Goal: Communication & Community: Answer question/provide support

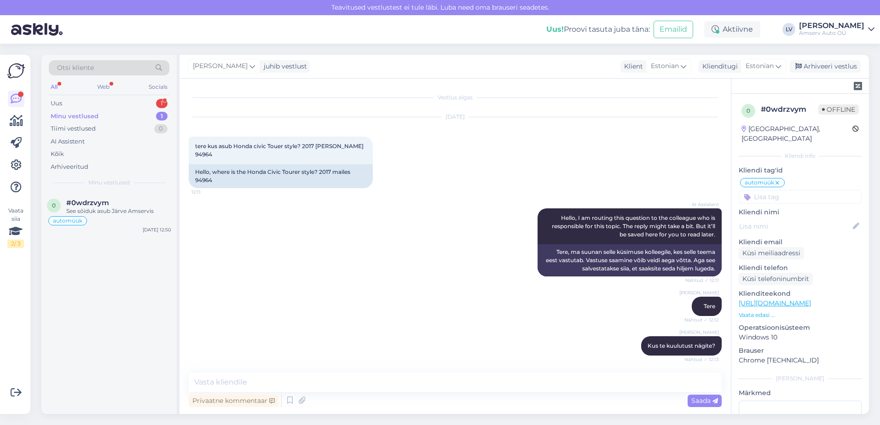
scroll to position [989, 0]
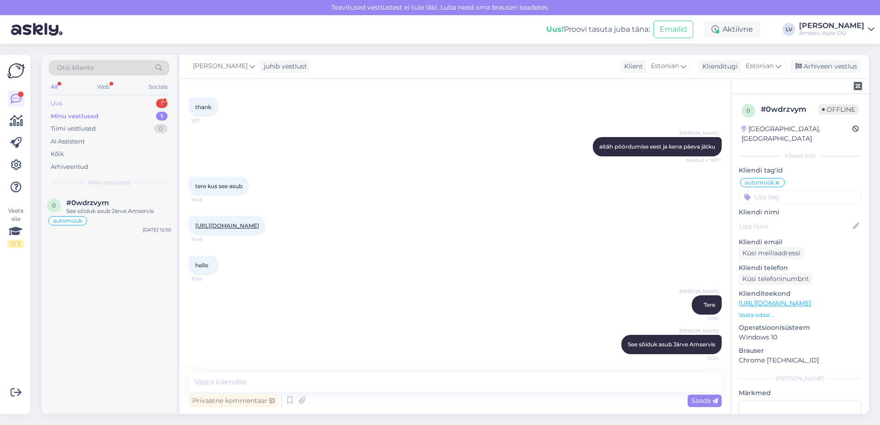
click at [131, 105] on div "Uus 1" at bounding box center [109, 103] width 121 height 13
click at [96, 102] on div "Uus 1" at bounding box center [109, 103] width 121 height 13
click at [103, 118] on div "Minu vestlused 1" at bounding box center [109, 116] width 121 height 13
click at [120, 95] on div "Otsi kliente All Web Socials Uus 1 Minu vestlused 1 Tiimi vestlused 0 AI Assist…" at bounding box center [108, 124] width 135 height 138
click at [118, 110] on div "Minu vestlused 1" at bounding box center [109, 116] width 121 height 13
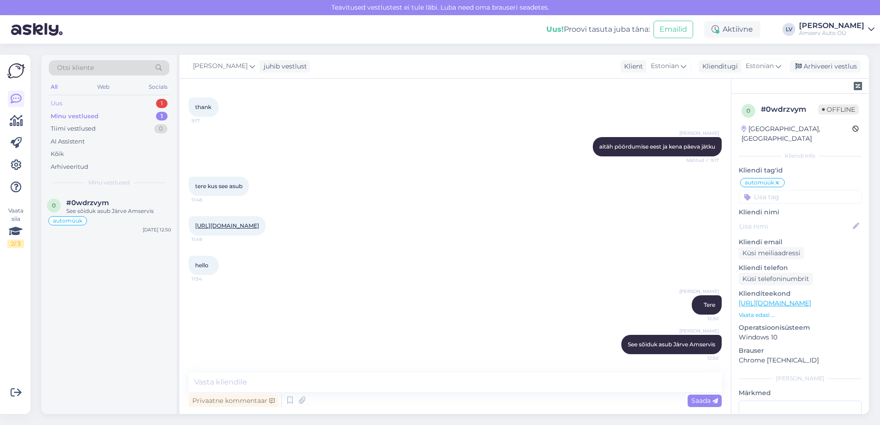
click at [120, 102] on div "Uus 1" at bounding box center [109, 103] width 121 height 13
click at [134, 221] on div "Hello, I am routing this question to the colleague who is responsible for this …" at bounding box center [118, 215] width 105 height 17
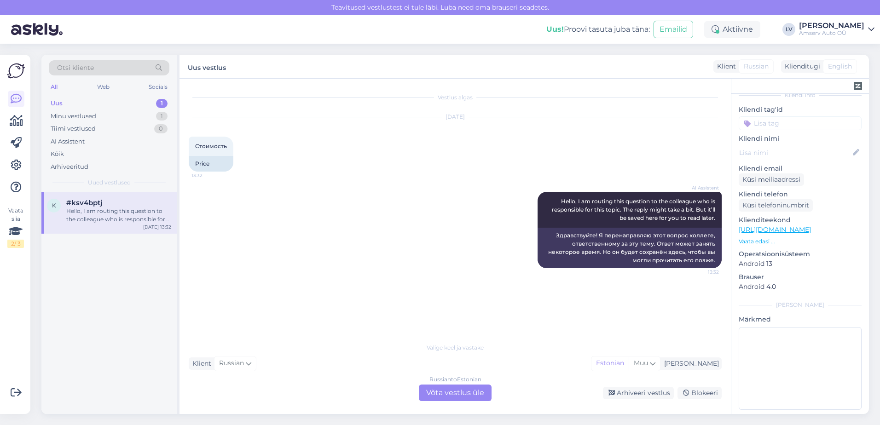
scroll to position [0, 0]
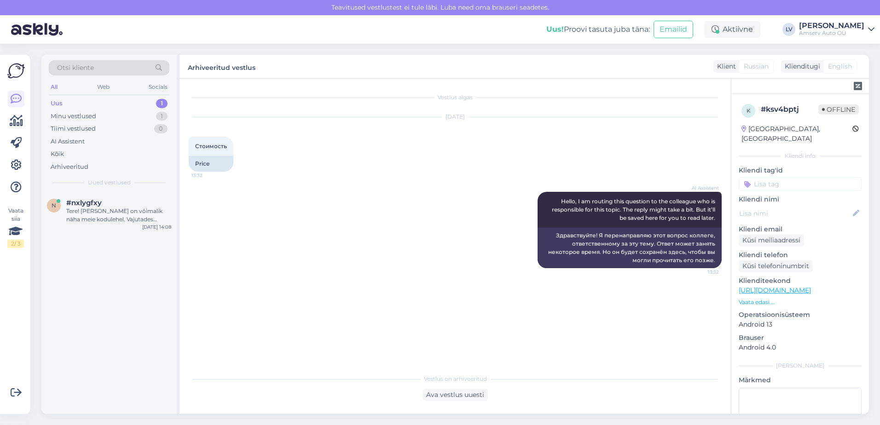
click at [115, 99] on div "Uus 1" at bounding box center [109, 103] width 121 height 13
click at [104, 221] on div "Tere! [PERSON_NAME] on võimalik näha meie kodulehel. Vajutades kodulehel bronee…" at bounding box center [118, 215] width 105 height 17
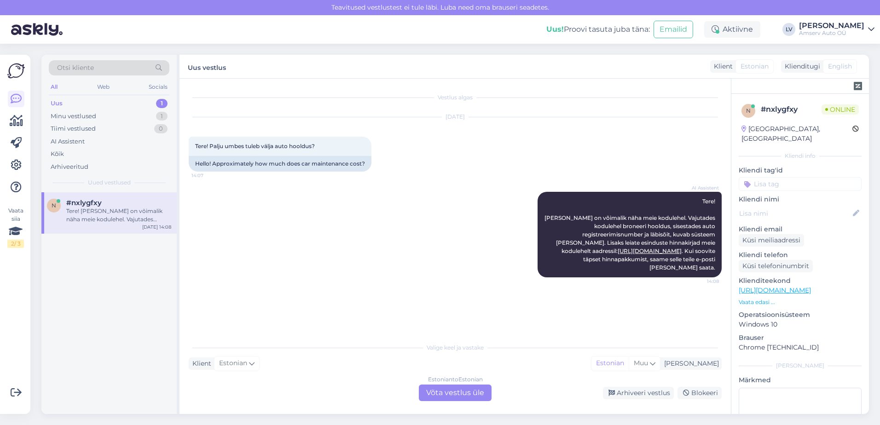
click at [465, 386] on div "Estonian to Estonian Võta vestlus üle" at bounding box center [455, 393] width 73 height 17
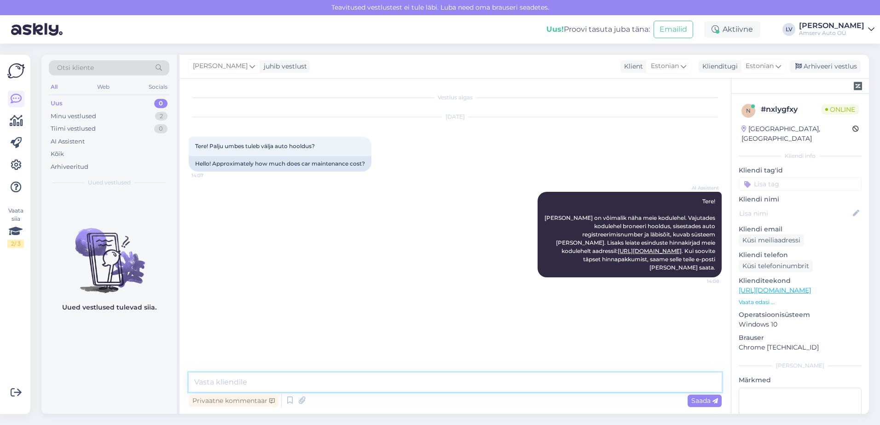
drag, startPoint x: 379, startPoint y: 384, endPoint x: 420, endPoint y: 379, distance: 41.2
click at [380, 384] on textarea at bounding box center [455, 382] width 533 height 19
type textarea "Tere"
type textarea "palun täpsustage sõiduki reg. numbrit"
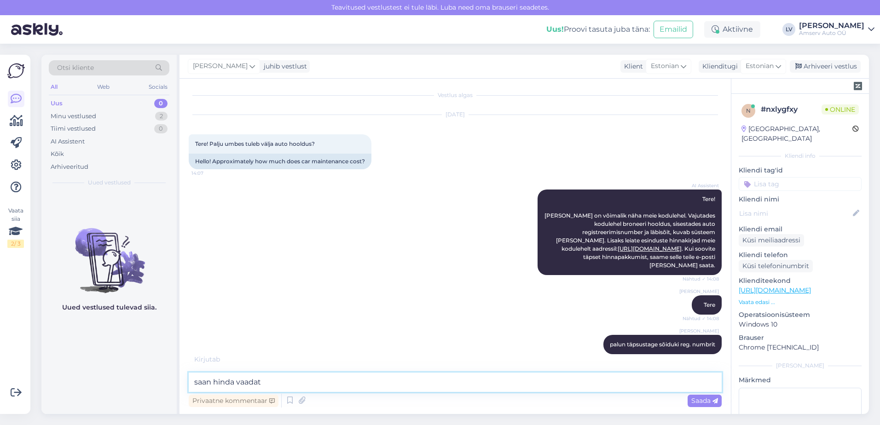
type textarea "saan hinda vaadata"
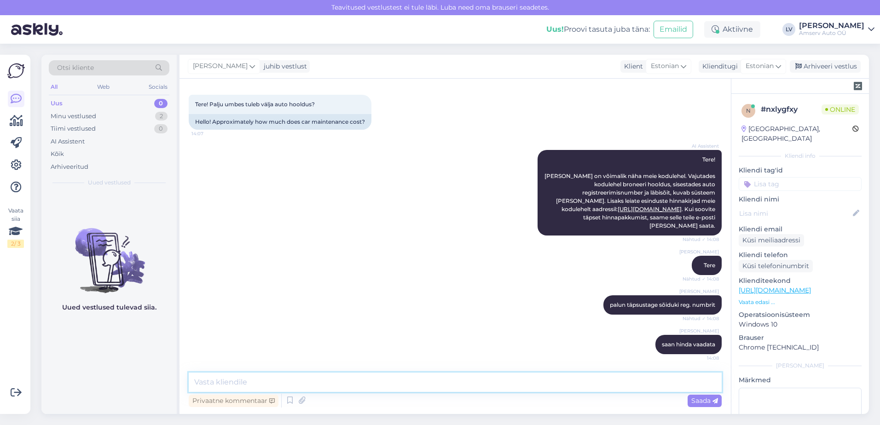
scroll to position [81, 0]
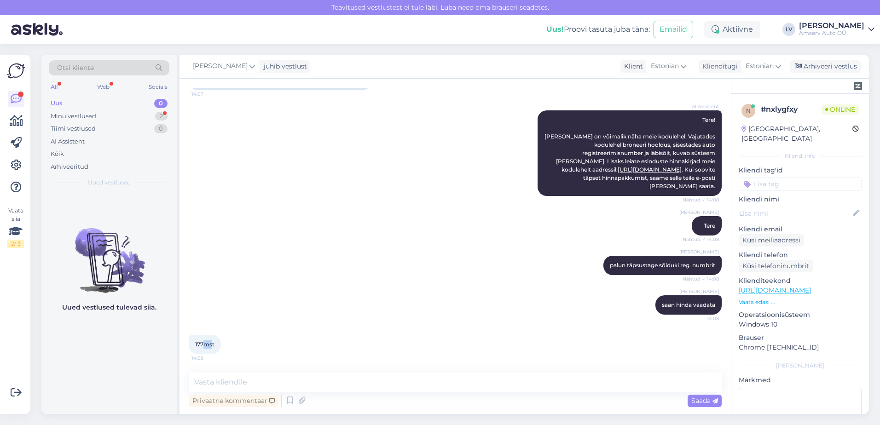
drag, startPoint x: 212, startPoint y: 349, endPoint x: 206, endPoint y: 346, distance: 7.0
click at [206, 346] on div "177mst 14:08" at bounding box center [205, 344] width 32 height 19
drag, startPoint x: 206, startPoint y: 346, endPoint x: 219, endPoint y: 379, distance: 35.6
click at [220, 379] on textarea at bounding box center [455, 382] width 533 height 19
type textarea "üks hetk palun"
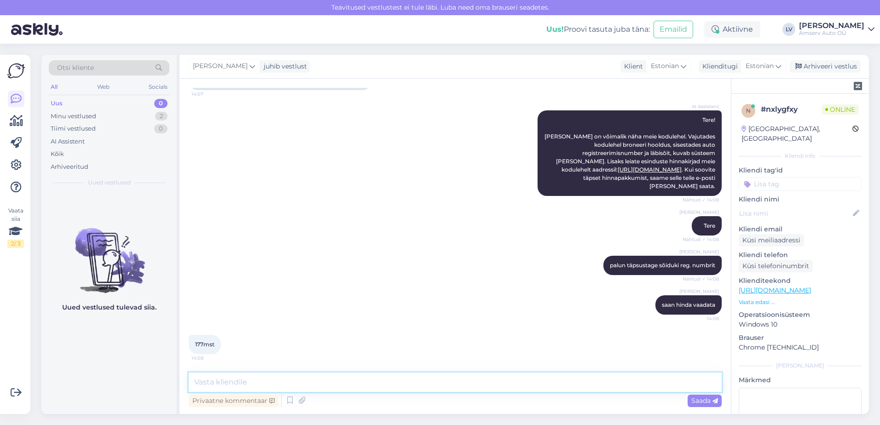
scroll to position [121, 0]
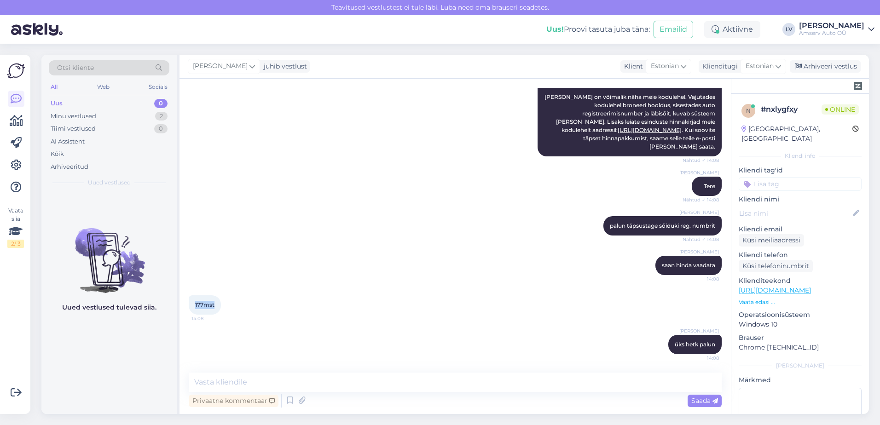
drag, startPoint x: 205, startPoint y: 307, endPoint x: 193, endPoint y: 306, distance: 12.0
click at [193, 306] on div "177mst 14:08" at bounding box center [205, 305] width 32 height 19
drag, startPoint x: 193, startPoint y: 306, endPoint x: 198, endPoint y: 307, distance: 4.6
copy span "177mst"
drag, startPoint x: 268, startPoint y: 383, endPoint x: 296, endPoint y: 388, distance: 28.5
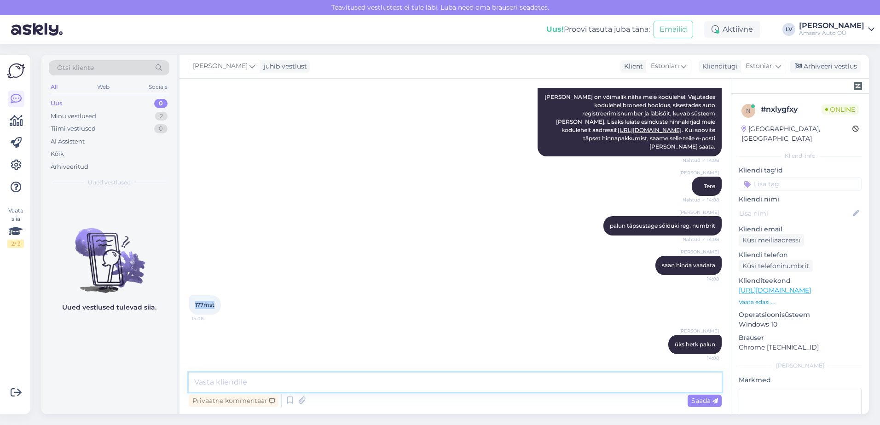
click at [268, 383] on textarea at bounding box center [455, 382] width 533 height 19
paste textarea "729"
type textarea "Sellele sõidukile peaks tulema suurem hooldus ja orienteeruv hind 729 eurot"
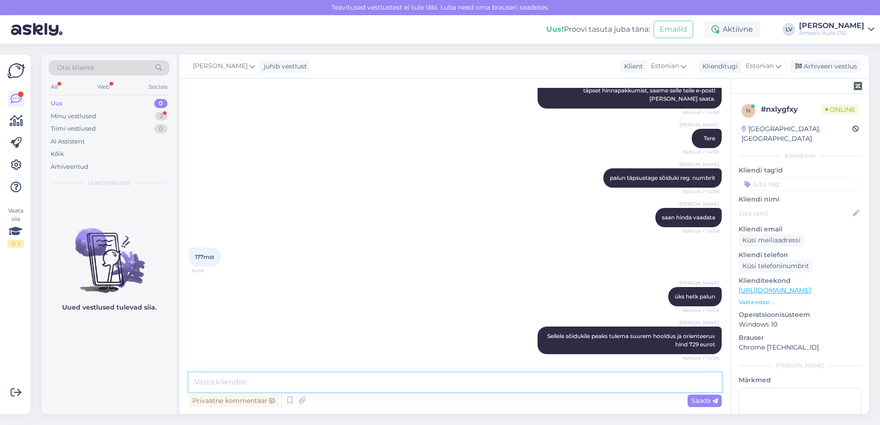
scroll to position [209, 0]
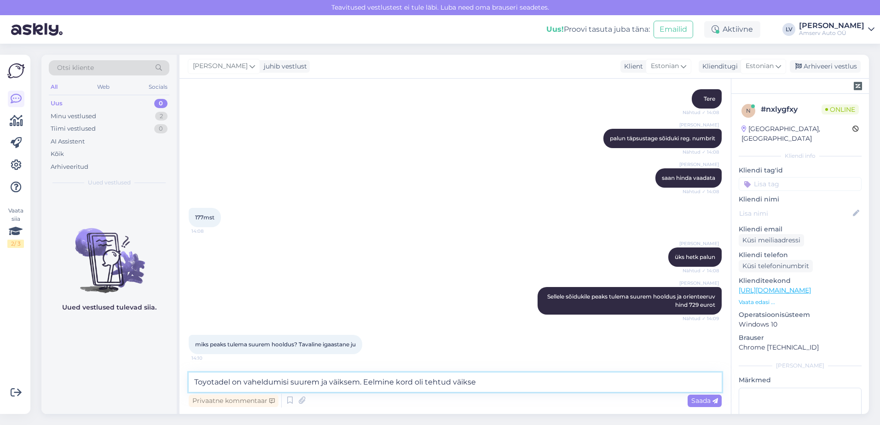
type textarea "Toyotadel on vaheldumisi suurem ja väiksem. Eelmine kord oli tehtud väiksem"
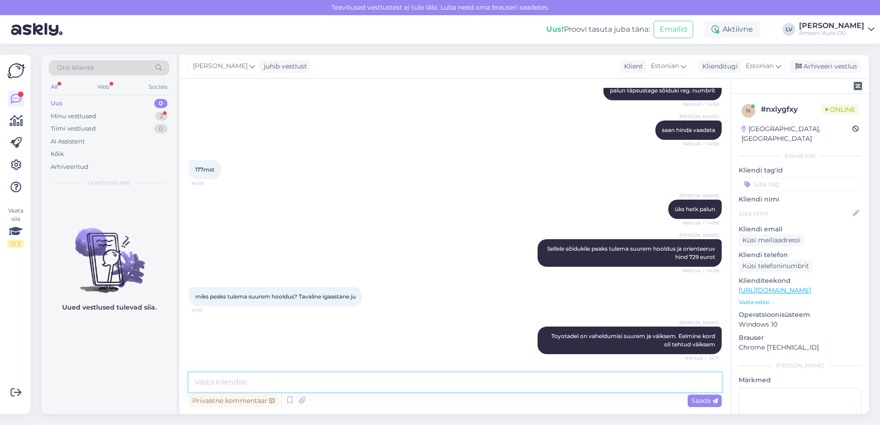
scroll to position [296, 0]
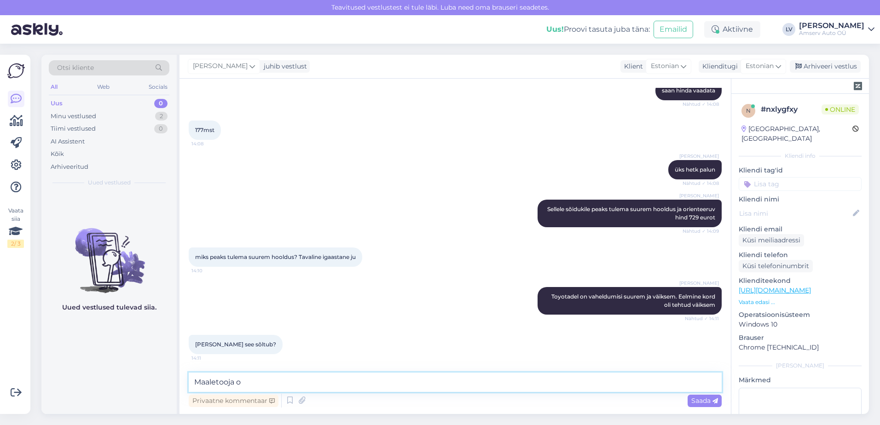
type textarea "Maaletooja o"
drag, startPoint x: 253, startPoint y: 344, endPoint x: 194, endPoint y: 343, distance: 58.5
click at [194, 343] on div "[PERSON_NAME] see sõltub? 14:11" at bounding box center [236, 344] width 94 height 19
drag, startPoint x: 194, startPoint y: 343, endPoint x: 200, endPoint y: 344, distance: 5.7
copy span "[PERSON_NAME] see sõltub?"
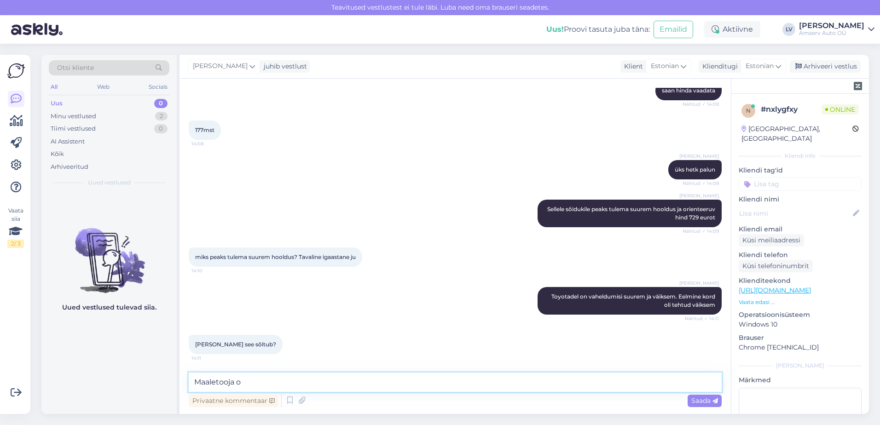
drag, startPoint x: 261, startPoint y: 382, endPoint x: 58, endPoint y: 378, distance: 203.1
click at [60, 378] on div "Otsi kliente All Web Socials Uus 0 Minu vestlused 2 Tiimi vestlused 0 AI Assist…" at bounding box center [455, 235] width 828 height 360
paste textarea "Tootja või maaletooja soovitused"
click at [199, 381] on textarea "Tootja või maaletooja soovitused" at bounding box center [455, 382] width 533 height 19
drag, startPoint x: 332, startPoint y: 390, endPoint x: 363, endPoint y: 390, distance: 31.3
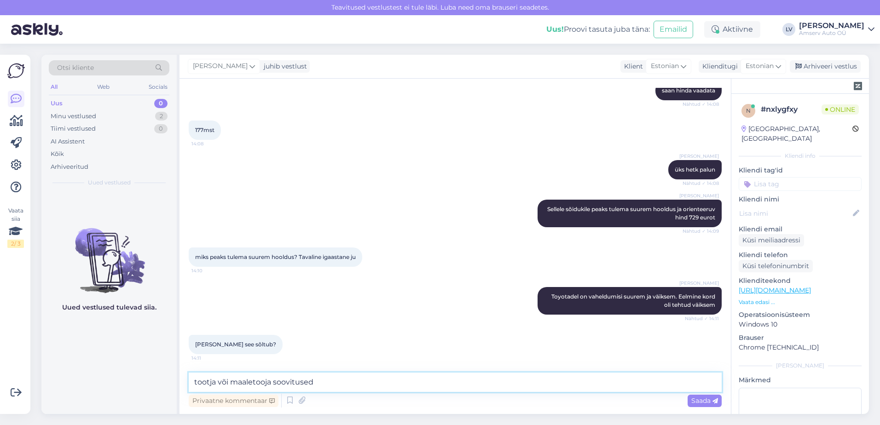
click at [336, 390] on textarea "tootja või maaletooja soovitused" at bounding box center [455, 382] width 533 height 19
type textarea "tootja või maaletooja soovitused kõikidele Toyotadele"
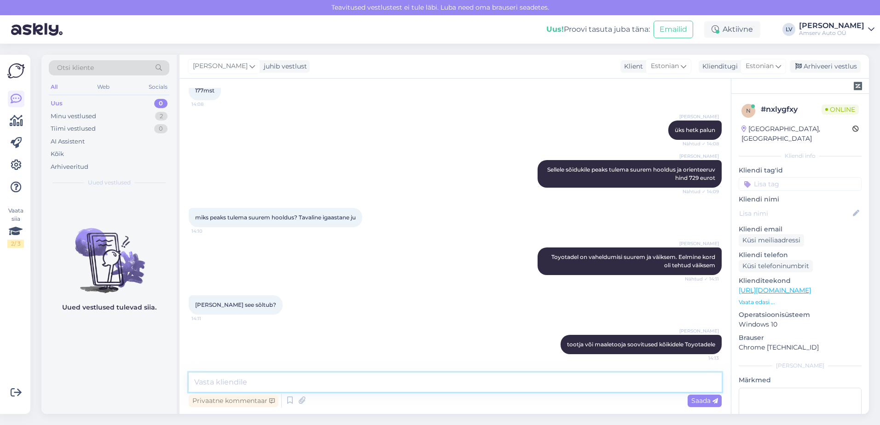
drag, startPoint x: 292, startPoint y: 384, endPoint x: 301, endPoint y: 384, distance: 9.2
click at [292, 384] on textarea at bounding box center [455, 382] width 533 height 19
type textarea "Ja seekord hind on kõrgem, kuna hoolduses vahetatakse ka süüteküünlad välja"
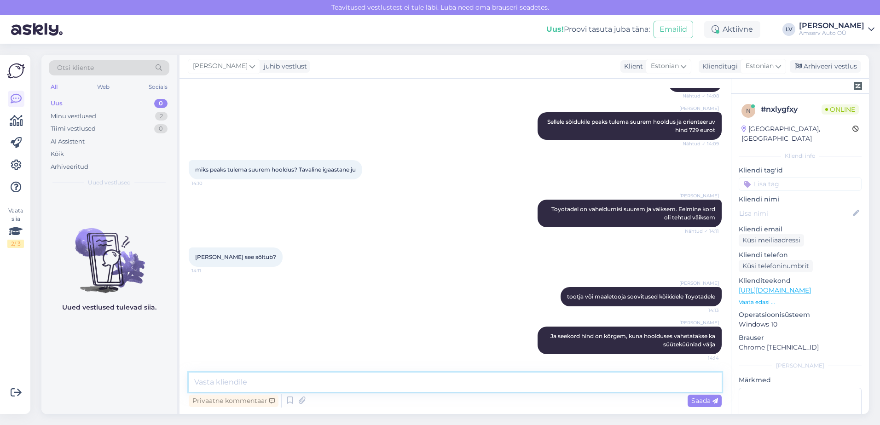
click at [334, 387] on textarea at bounding box center [455, 382] width 533 height 19
type textarea "Kas saan Teile veel abiks olla?"
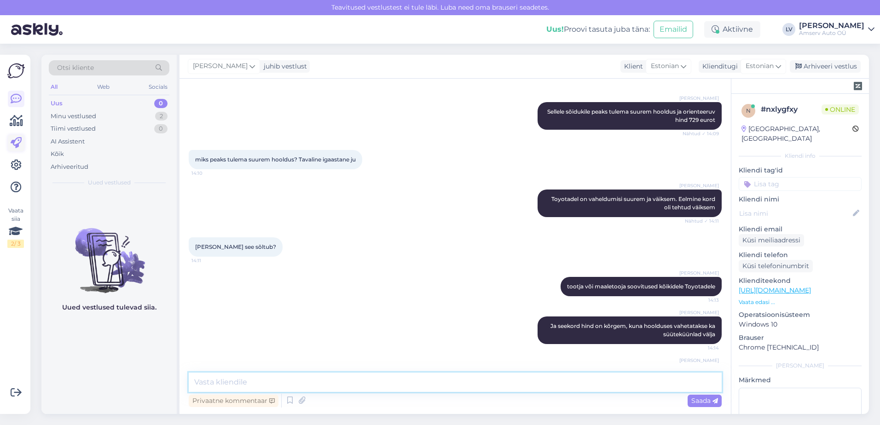
scroll to position [377, 0]
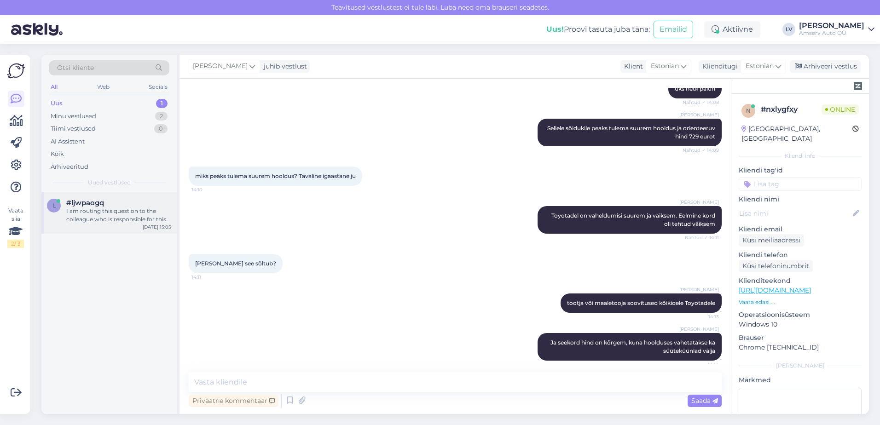
click at [101, 217] on div "I am routing this question to the colleague who is responsible for this topic. …" at bounding box center [118, 215] width 105 height 17
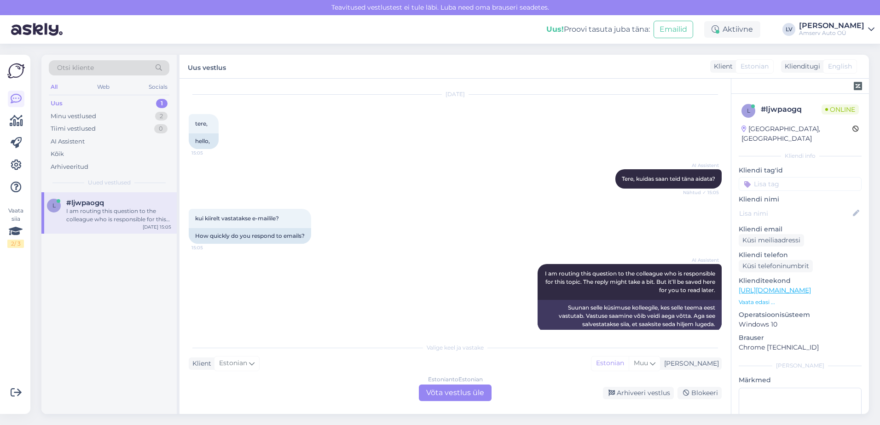
scroll to position [35, 0]
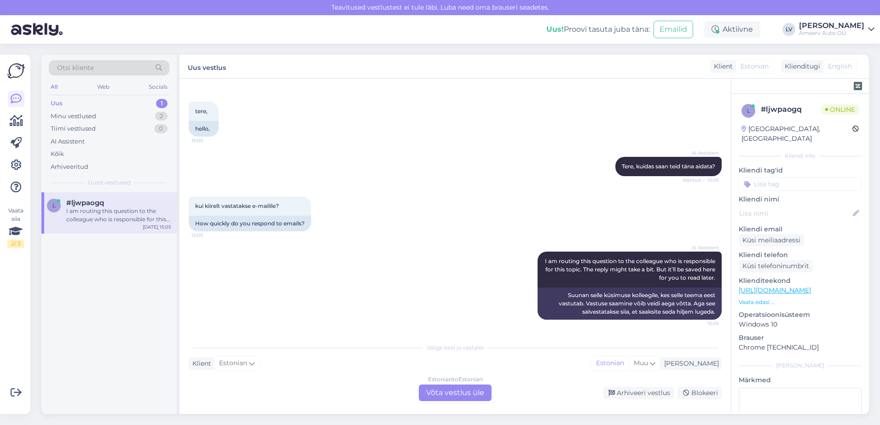
click at [449, 395] on div "Estonian to Estonian Võta vestlus üle" at bounding box center [455, 393] width 73 height 17
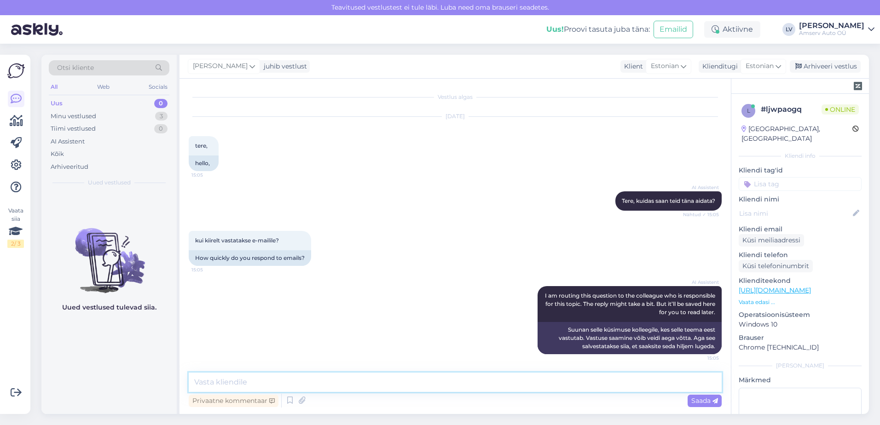
drag, startPoint x: 324, startPoint y: 380, endPoint x: 354, endPoint y: 375, distance: 29.9
click at [328, 379] on textarea at bounding box center [455, 382] width 533 height 19
type textarea "Tere"
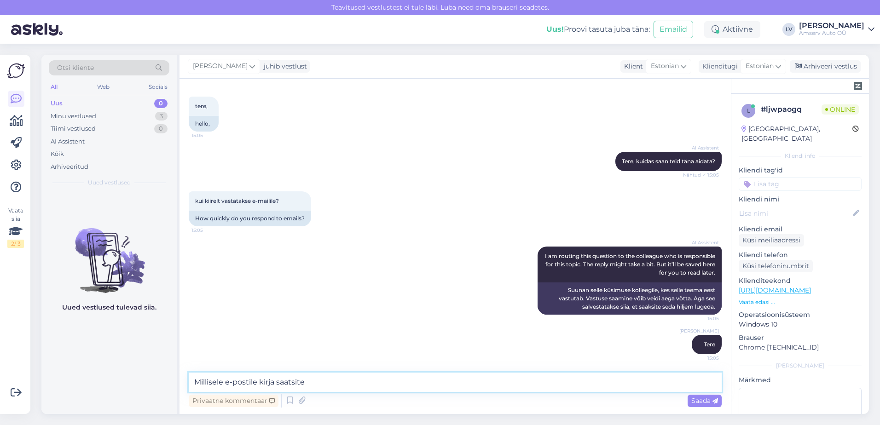
type textarea "Millisele e-postile kirja saatsite?"
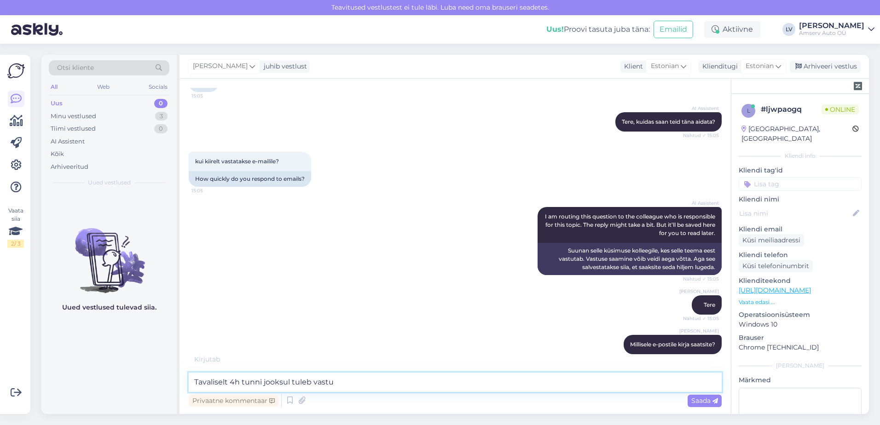
type textarea "Tavaliselt 4h tunni jooksul tuleb vastus"
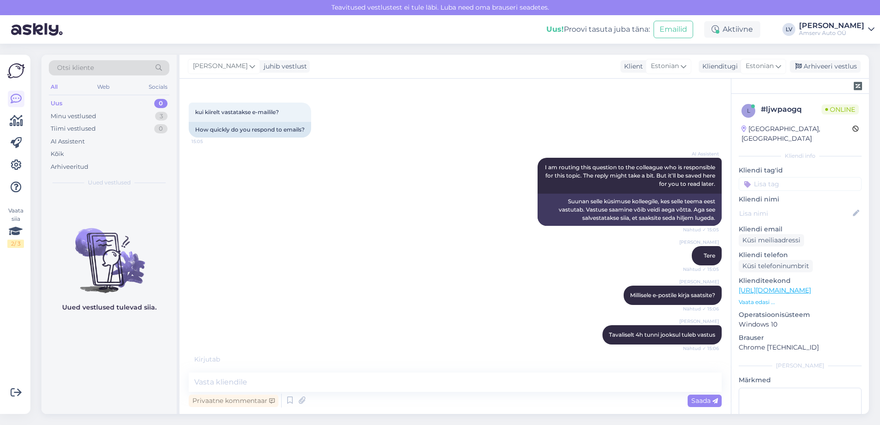
scroll to position [159, 0]
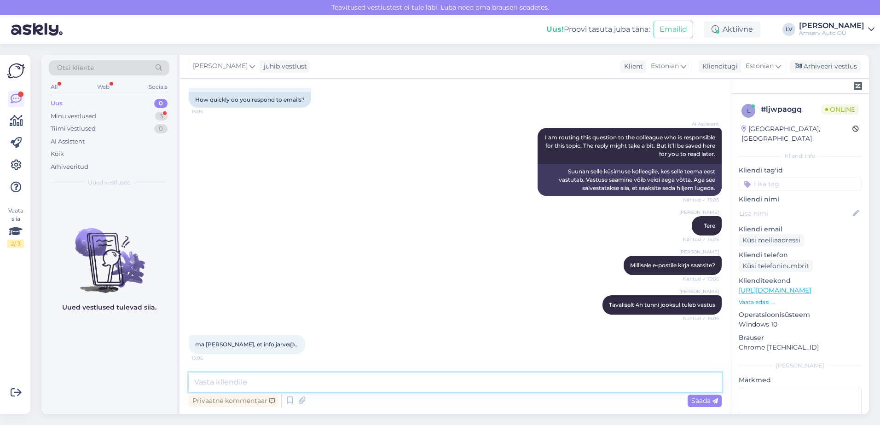
click at [236, 385] on textarea at bounding box center [455, 382] width 533 height 19
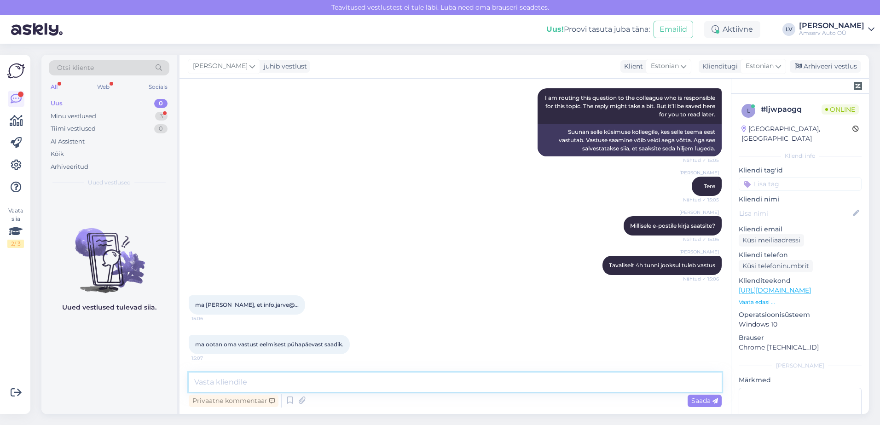
scroll to position [238, 0]
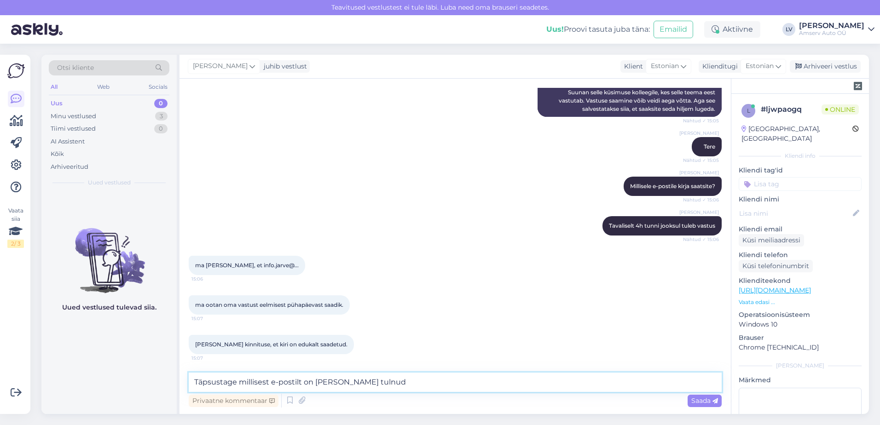
type textarea "Täpsustage millisest e-postilt on [PERSON_NAME] tulnud?"
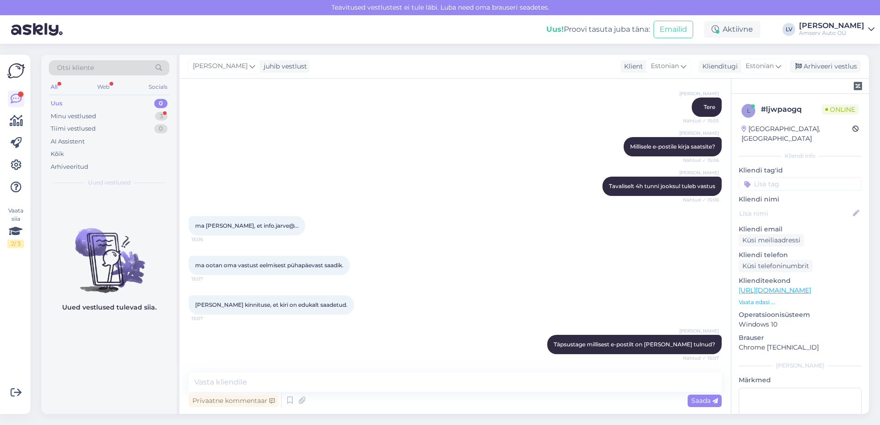
scroll to position [317, 0]
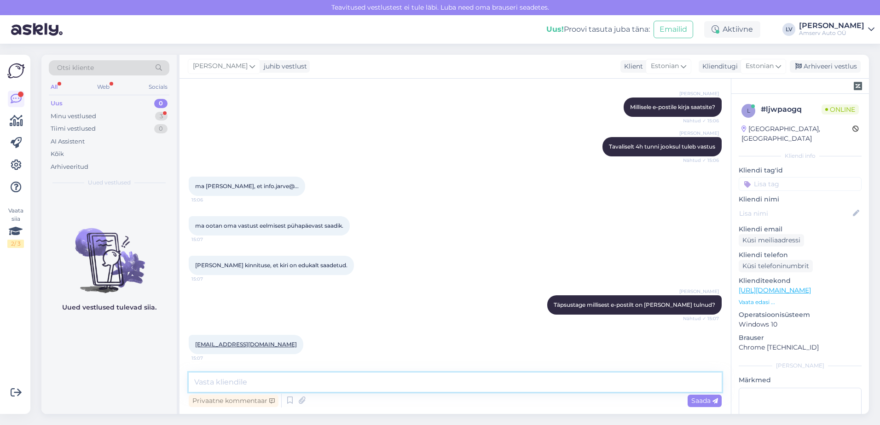
click at [221, 385] on textarea at bounding box center [455, 382] width 533 height 19
type textarea "üks hetk, ma uurin"
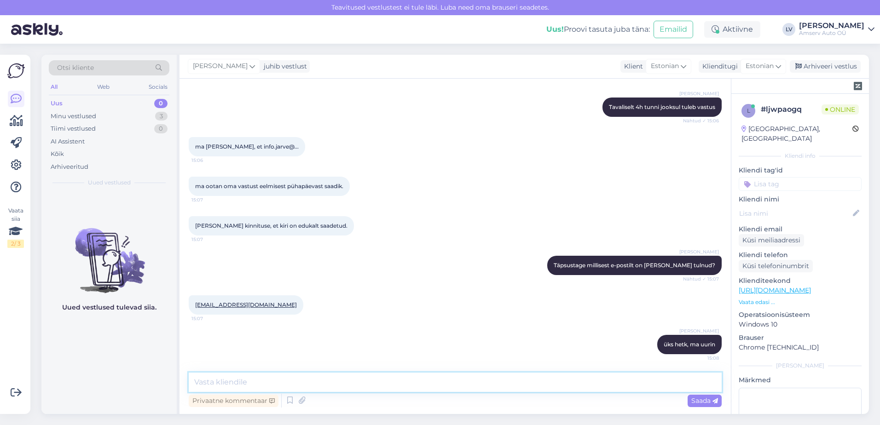
click at [334, 381] on textarea at bounding box center [455, 382] width 533 height 19
type textarea "kahjuks [EMAIL_ADDRESS][DOMAIN_NAME] ei ole kirja läbi tulnud"
drag, startPoint x: 395, startPoint y: 385, endPoint x: 438, endPoint y: 390, distance: 44.0
click at [396, 385] on textarea "kahjuks [EMAIL_ADDRESS][DOMAIN_NAME] ei ole kirja läbi tulnud" at bounding box center [455, 382] width 533 height 19
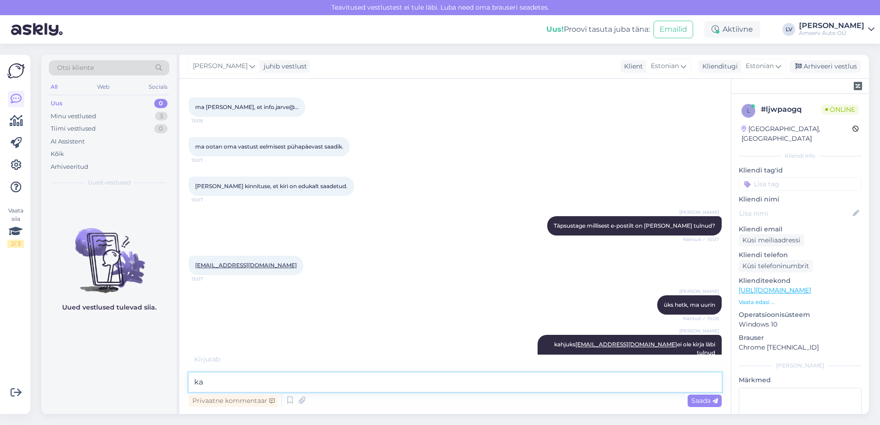
type textarea "k"
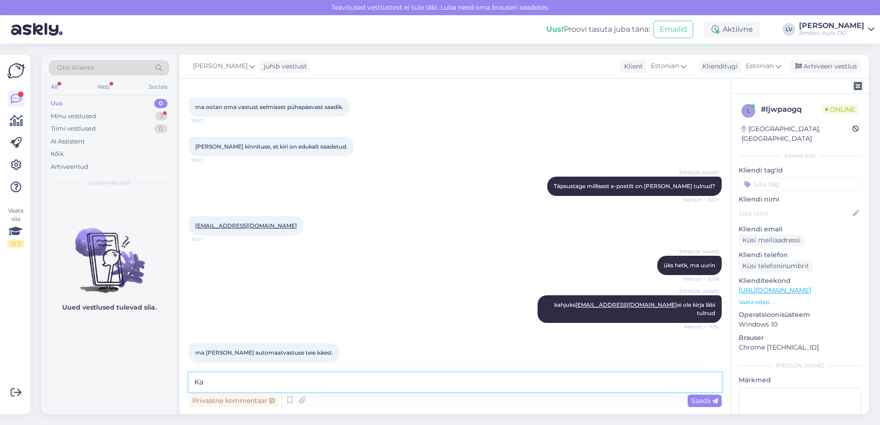
type textarea "K"
type textarea "kas äkki"
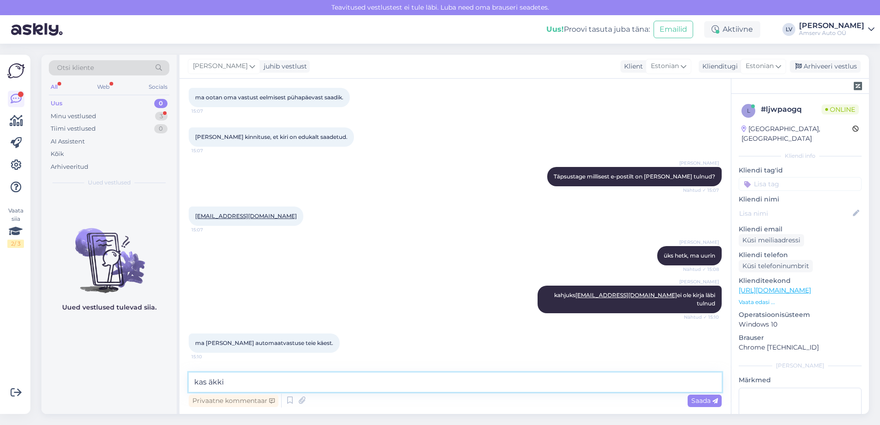
scroll to position [476, 0]
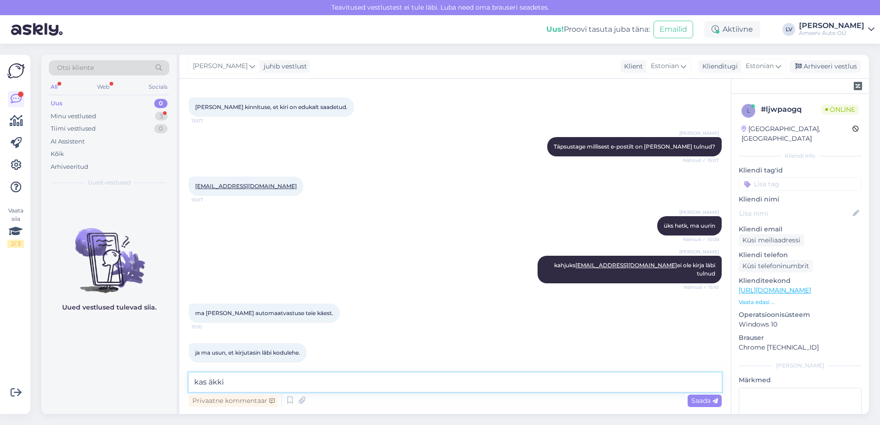
drag, startPoint x: 243, startPoint y: 384, endPoint x: 160, endPoint y: 382, distance: 82.4
click at [160, 382] on div "Otsi kliente All Web Socials Uus 0 Minu vestlused 3 Tiimi vestlused 0 AI Assist…" at bounding box center [455, 235] width 828 height 360
click at [525, 267] on icon at bounding box center [523, 270] width 6 height 6
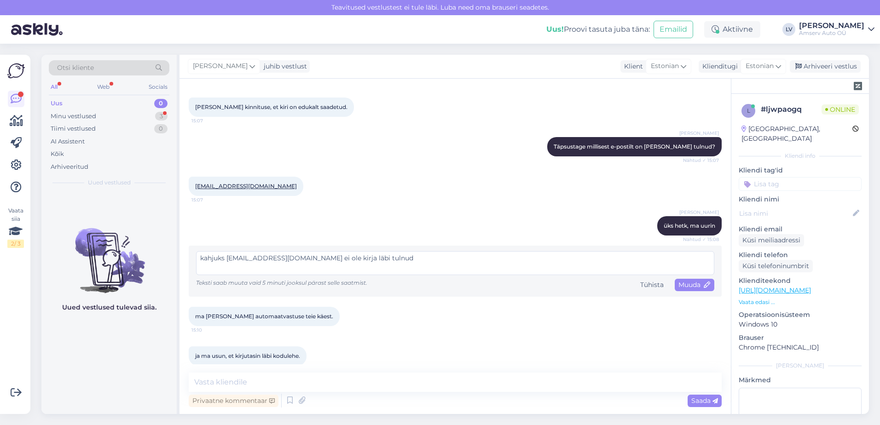
scroll to position [485, 0]
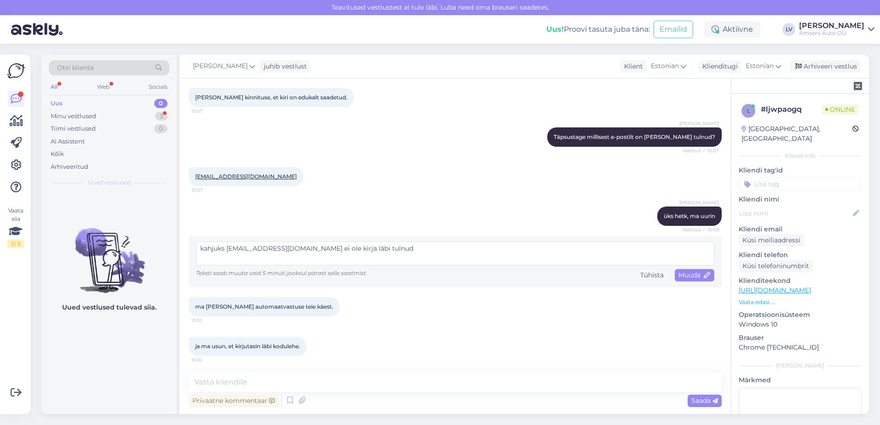
click at [239, 248] on textarea "kahjuks [EMAIL_ADDRESS][DOMAIN_NAME] ei ole kirja läbi tulnud" at bounding box center [455, 254] width 518 height 24
type textarea "kahjuks [EMAIL_ADDRESS][DOMAIN_NAME] ei ole kirja läbi tulnud"
drag, startPoint x: 687, startPoint y: 272, endPoint x: 710, endPoint y: 273, distance: 23.1
click at [690, 272] on span "Muuda" at bounding box center [695, 275] width 32 height 8
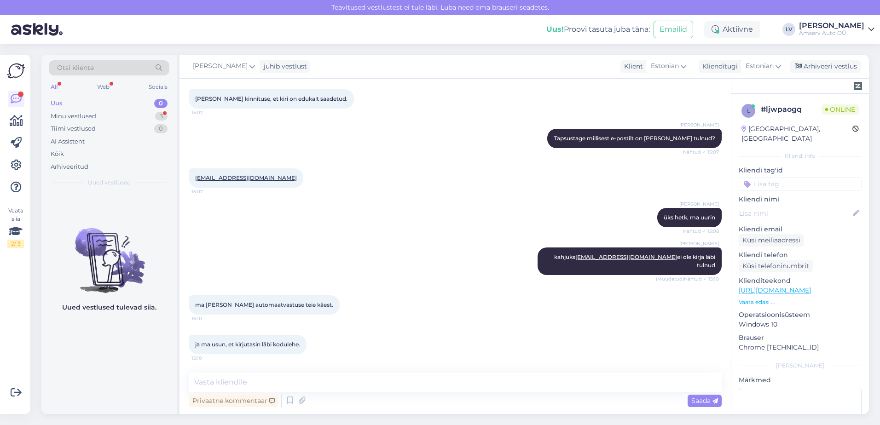
scroll to position [476, 0]
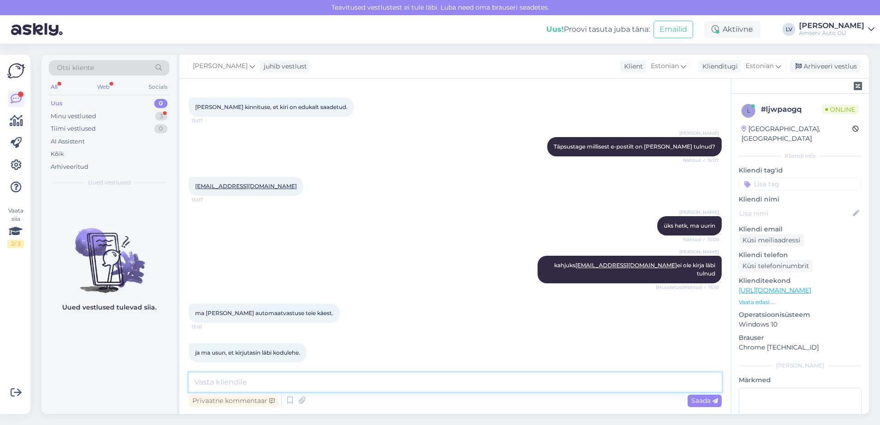
click at [351, 375] on textarea at bounding box center [455, 382] width 533 height 19
click at [368, 378] on textarea at bounding box center [455, 382] width 533 height 19
type textarea "M"
type textarea "Kas saan äkki siin [PERSON_NAME]"
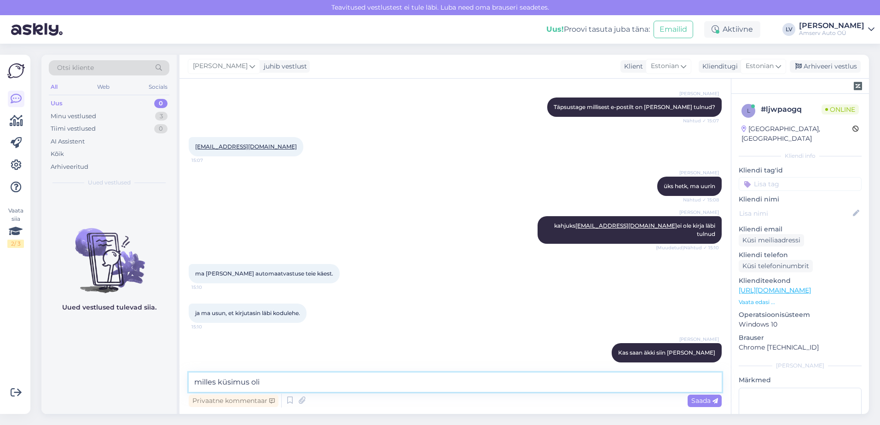
type textarea "milles küsimus oli?"
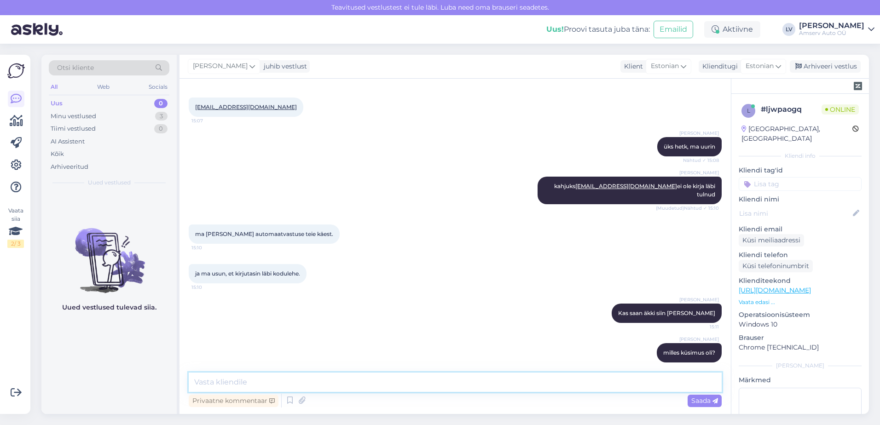
scroll to position [613, 0]
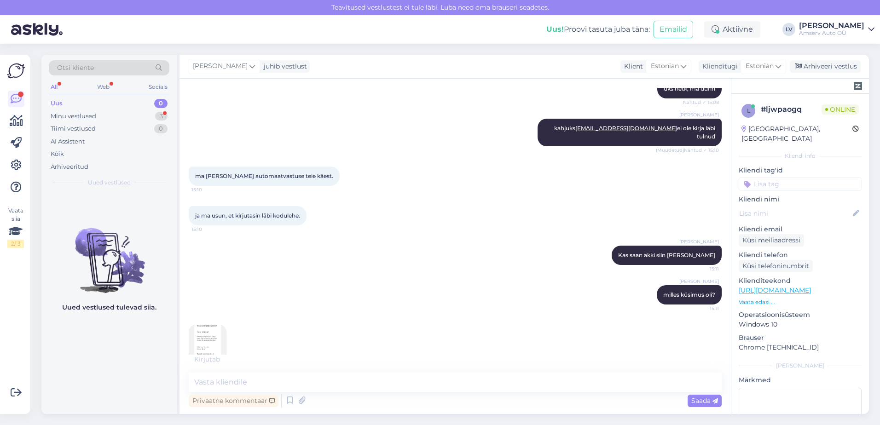
click at [210, 332] on img at bounding box center [207, 344] width 37 height 37
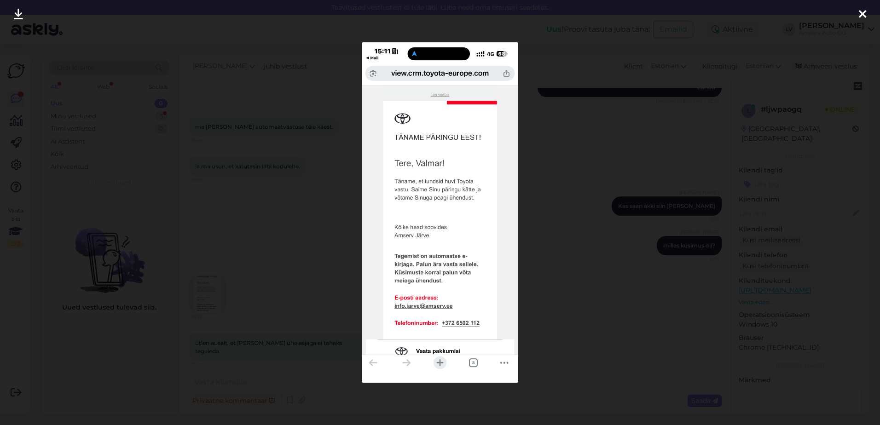
scroll to position [692, 0]
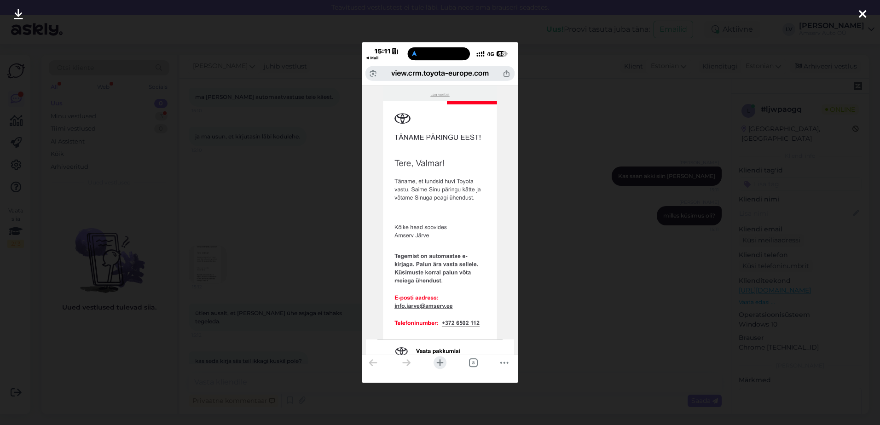
click at [302, 259] on div at bounding box center [440, 212] width 880 height 425
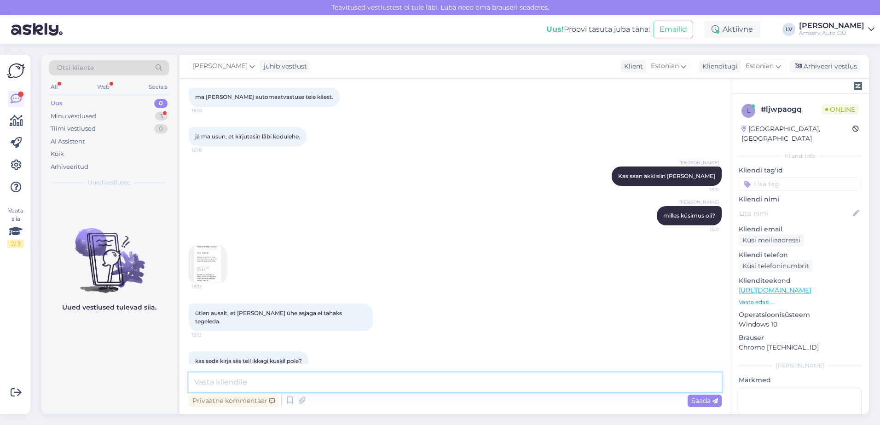
click at [337, 379] on textarea at bounding box center [455, 382] width 533 height 19
type textarea "k"
type textarea "s"
type textarea "saatsin edastatud pildi vastavasse osakonda"
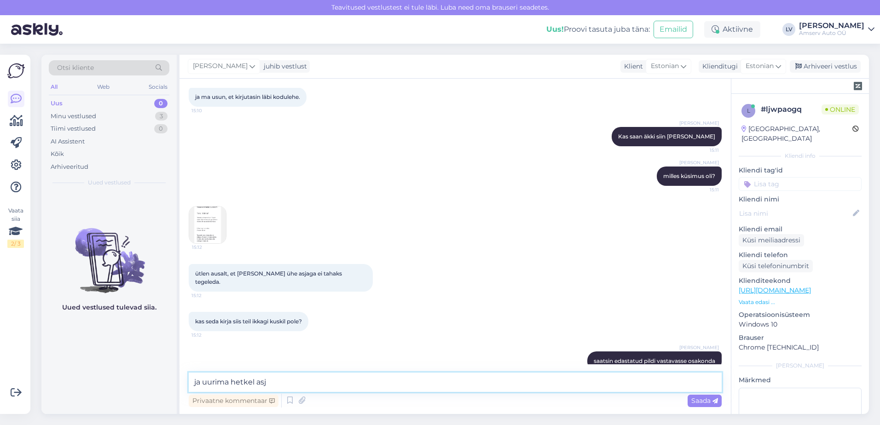
type textarea "ja uurima hetkel asja"
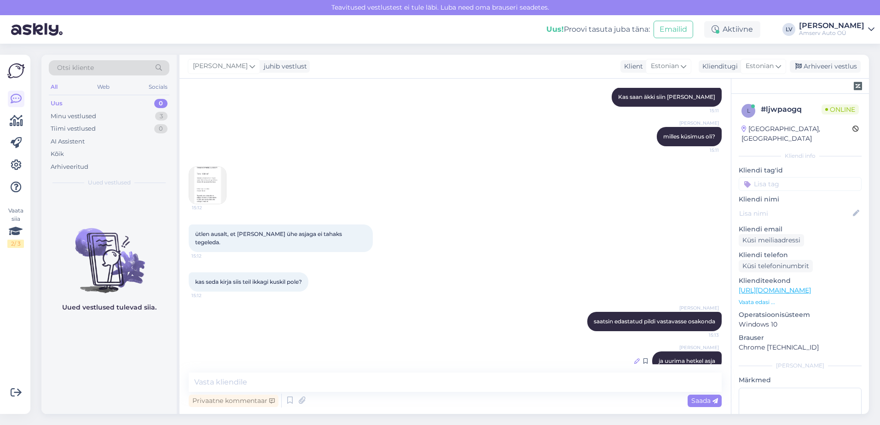
click at [634, 359] on icon at bounding box center [637, 362] width 6 height 6
click at [261, 347] on textarea "ja uurima hetkel asja" at bounding box center [455, 359] width 518 height 24
type textarea "ja uurima hetkel assja"
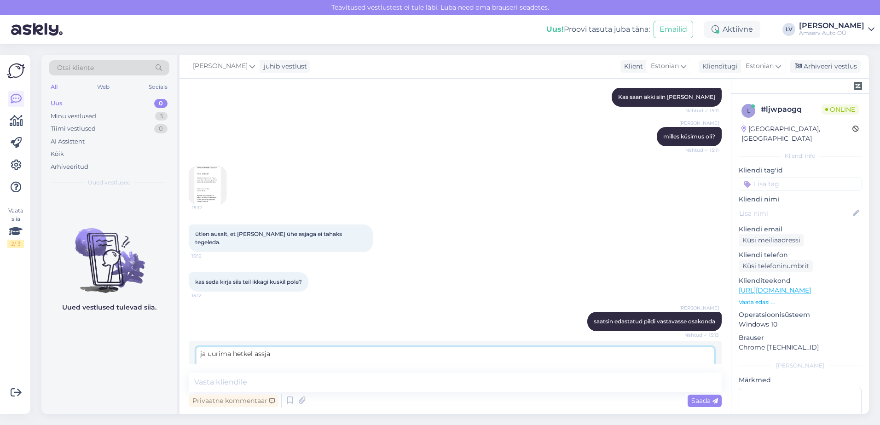
drag, startPoint x: 330, startPoint y: 339, endPoint x: -20, endPoint y: 340, distance: 349.5
click at [0, 340] on html "Teavitused vestlustest [PERSON_NAME] läbi. Luba need oma brauseri seadetes. Uus…" at bounding box center [440, 212] width 880 height 425
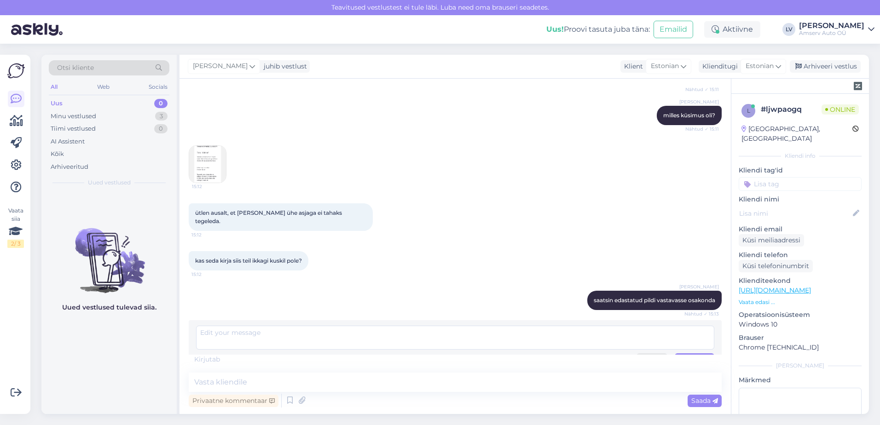
click at [653, 354] on div "Tühista" at bounding box center [652, 360] width 31 height 12
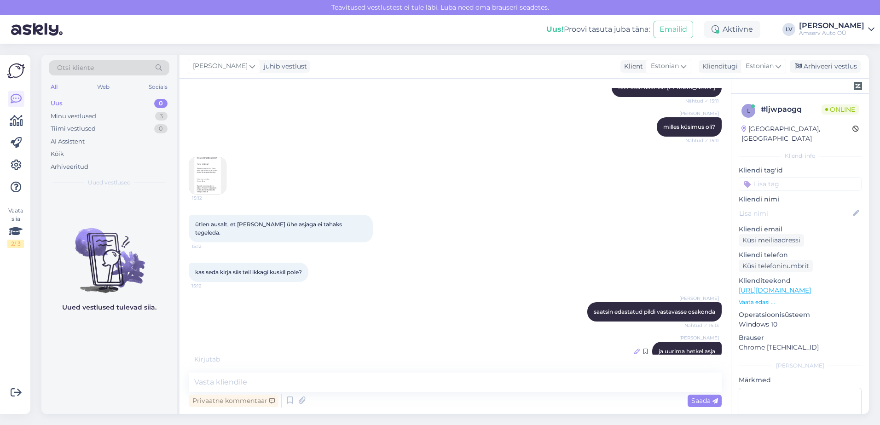
click at [634, 349] on icon at bounding box center [637, 352] width 6 height 6
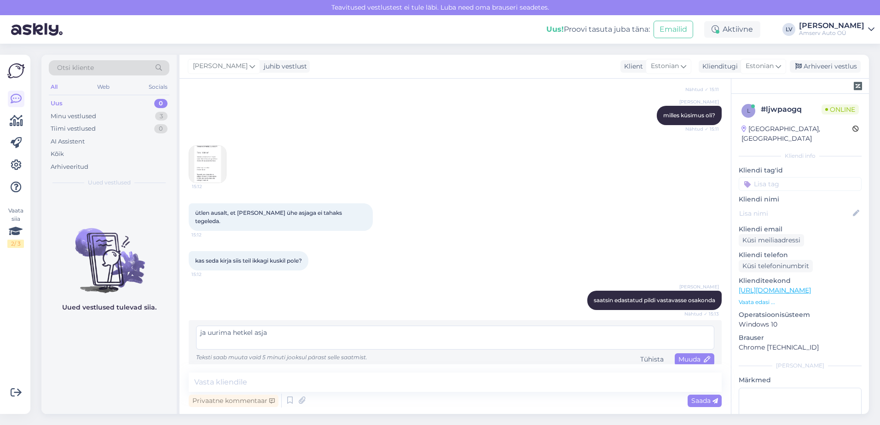
scroll to position [783, 0]
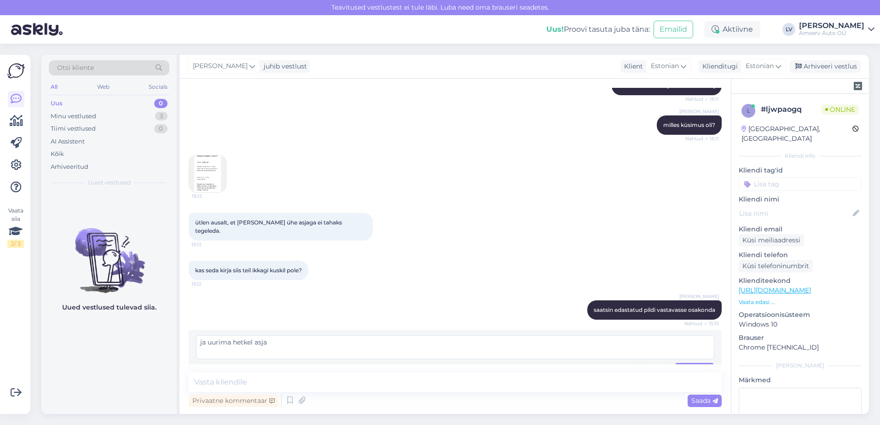
click at [230, 336] on textarea "ja uurima hetkel asja" at bounding box center [455, 348] width 518 height 24
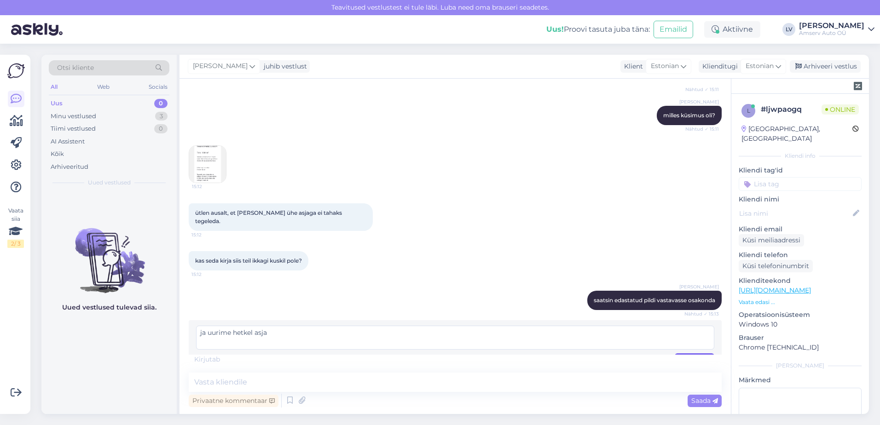
type textarea "ja uurime hetkel asja"
click at [691, 354] on div "Muuda" at bounding box center [695, 360] width 40 height 12
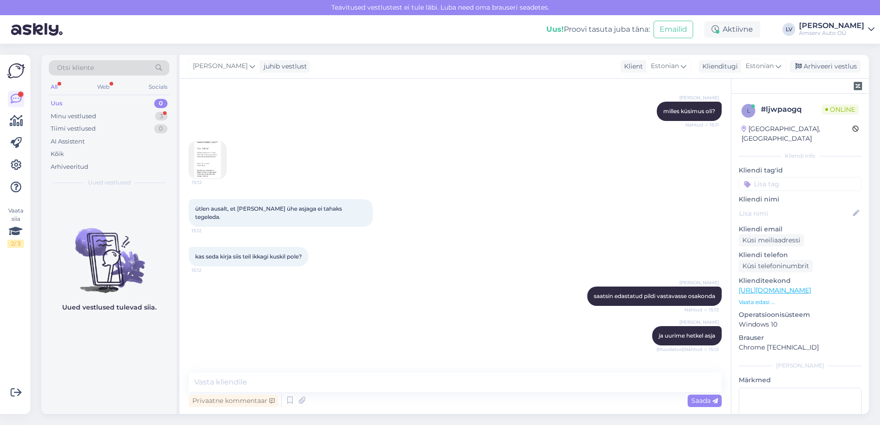
scroll to position [852, 0]
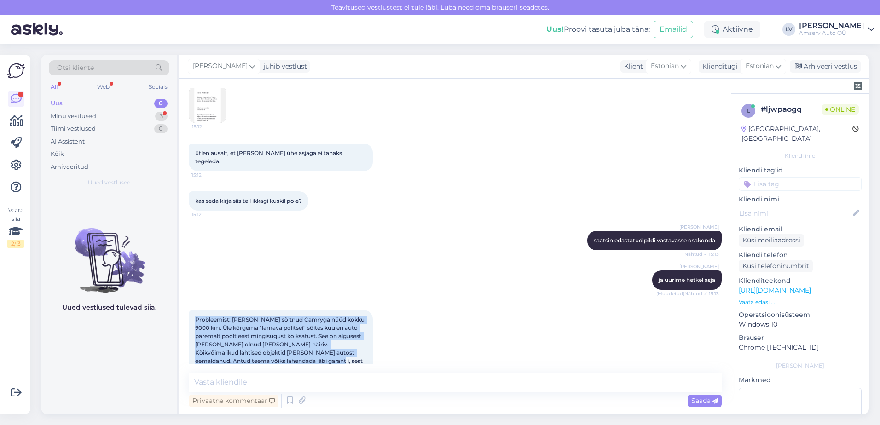
drag, startPoint x: 302, startPoint y: 347, endPoint x: 193, endPoint y: 304, distance: 117.2
click at [193, 310] on div "Probleemist: [PERSON_NAME] sõitnud Camryga nüüd kokku 9000 km. Üle kõrgema "lam…" at bounding box center [281, 344] width 184 height 69
drag, startPoint x: 193, startPoint y: 304, endPoint x: 199, endPoint y: 304, distance: 6.5
copy span "Probleemist: [PERSON_NAME] sõitnud Camryga nüüd kokku 9000 km. Üle kõrgema "lam…"
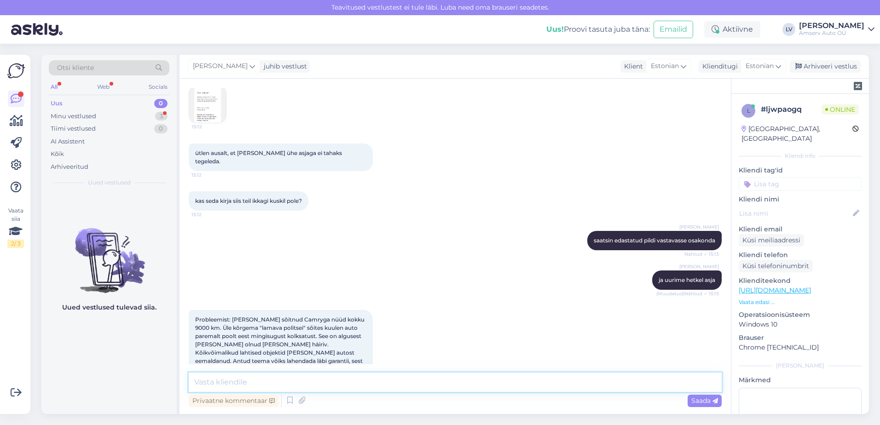
drag, startPoint x: 221, startPoint y: 384, endPoint x: 272, endPoint y: 382, distance: 51.6
click at [230, 382] on textarea at bounding box center [455, 382] width 533 height 19
type textarea "k"
type textarea "suur tänu täpsustuse eest. Kirjutage [PERSON_NAME] sõiduki reg. number"
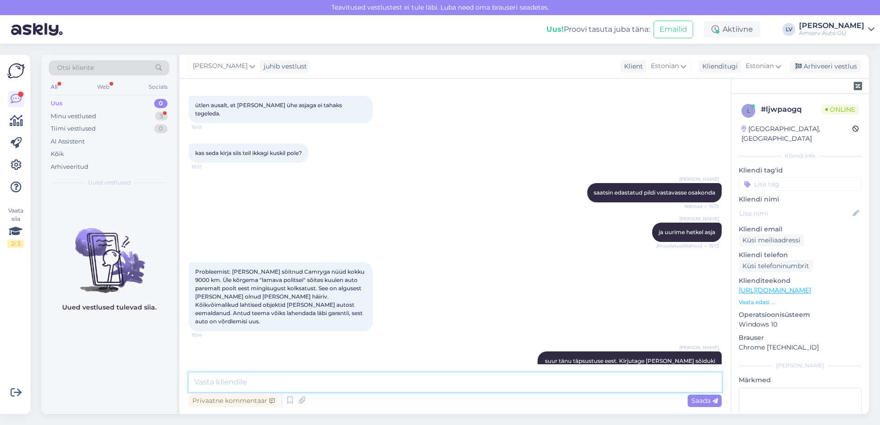
scroll to position [940, 0]
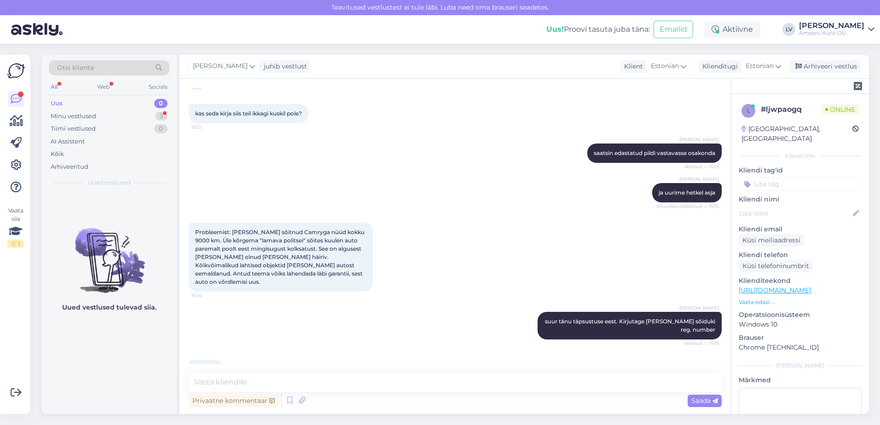
drag, startPoint x: 216, startPoint y: 347, endPoint x: 195, endPoint y: 346, distance: 21.7
click at [195, 360] on div "238kwn 15:15" at bounding box center [206, 369] width 35 height 19
copy span "238kwn"
drag, startPoint x: 234, startPoint y: 388, endPoint x: 251, endPoint y: 389, distance: 17.1
click at [236, 388] on textarea at bounding box center [455, 382] width 533 height 19
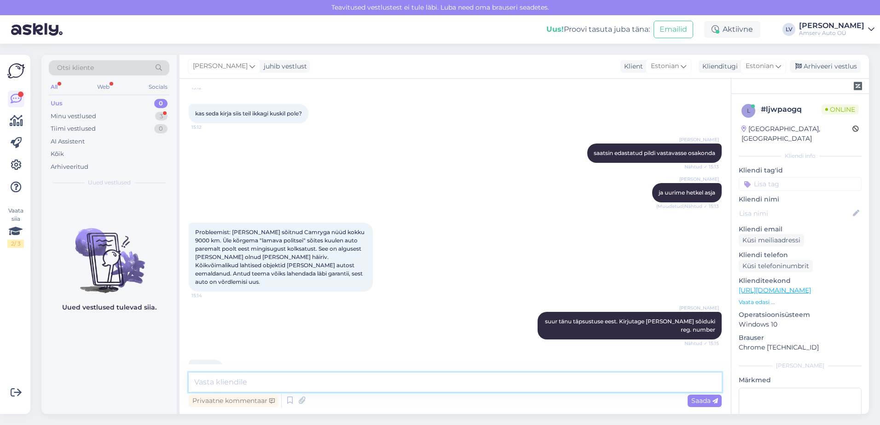
click at [331, 383] on textarea at bounding box center [455, 382] width 533 height 19
type textarea "aitäh! Mis linnas sõiduk asub?"
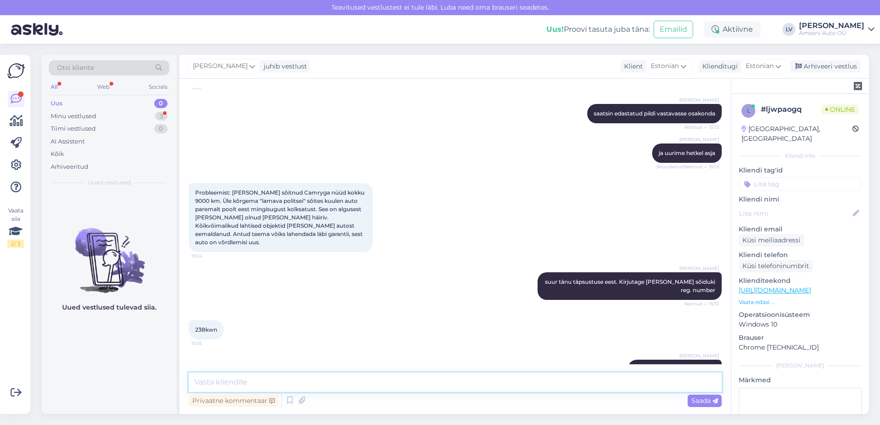
scroll to position [1019, 0]
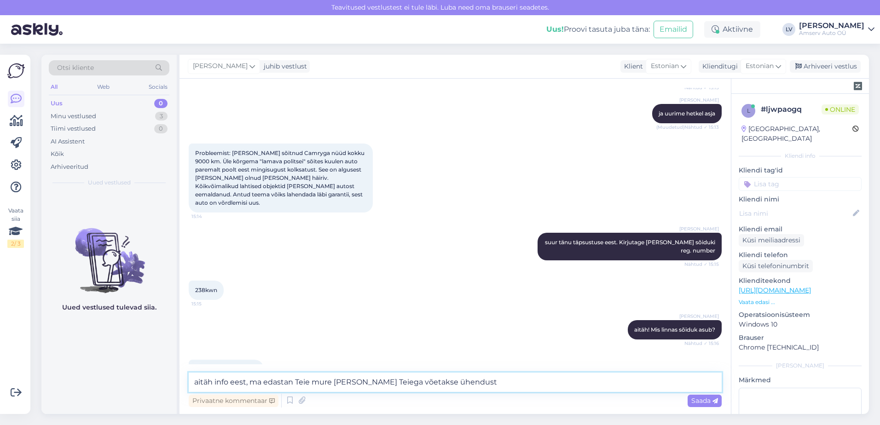
type textarea "aitäh info eest, ma edastan Teie mure [PERSON_NAME] Teiega võetakse ühendust."
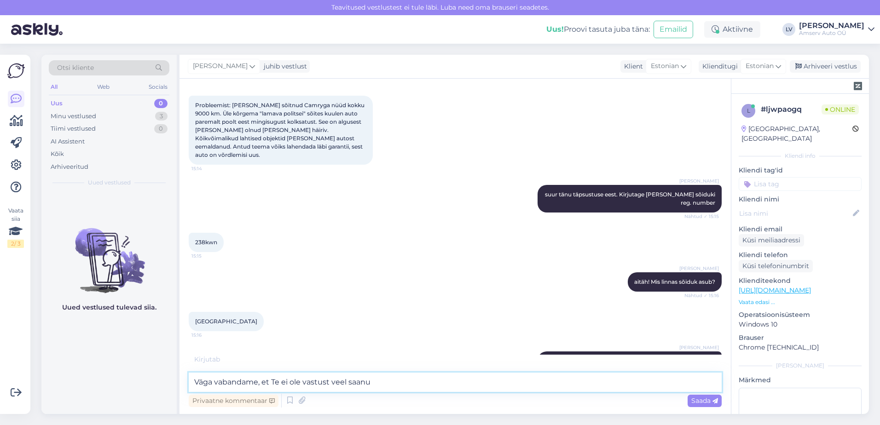
type textarea "Väga vabandame, et Te ei ole vastust veel saanud"
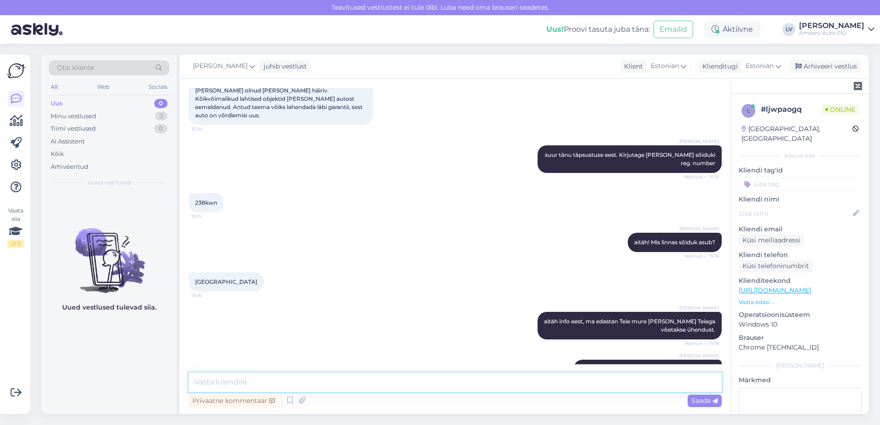
scroll to position [1146, 0]
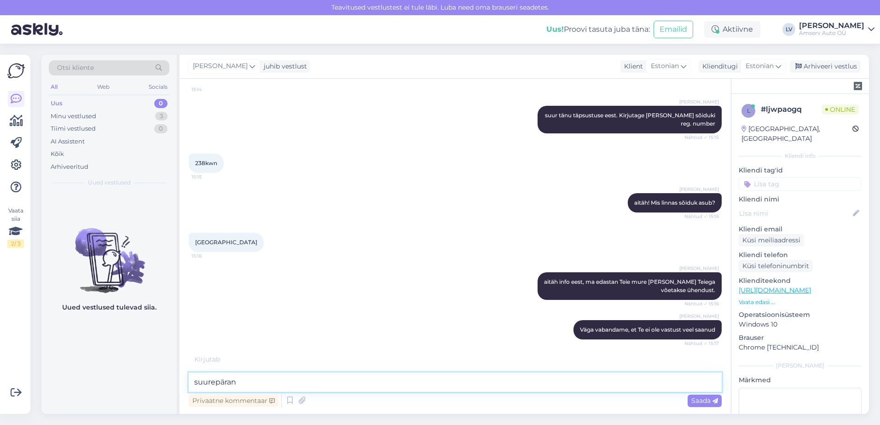
type textarea "suurepärane"
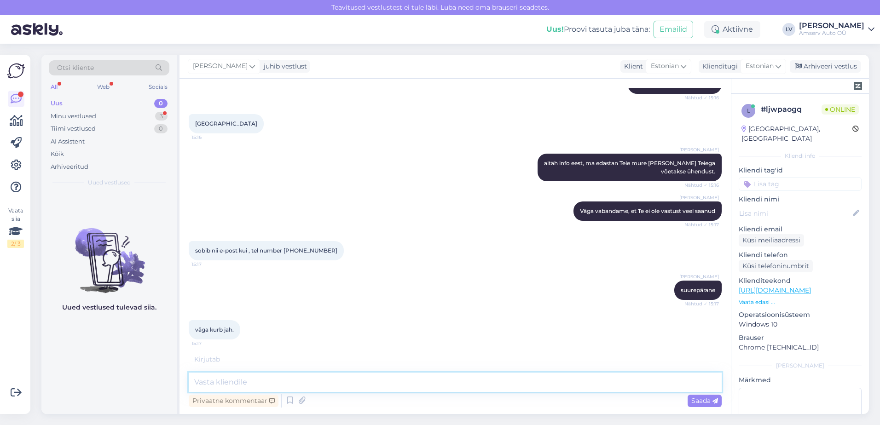
scroll to position [1304, 0]
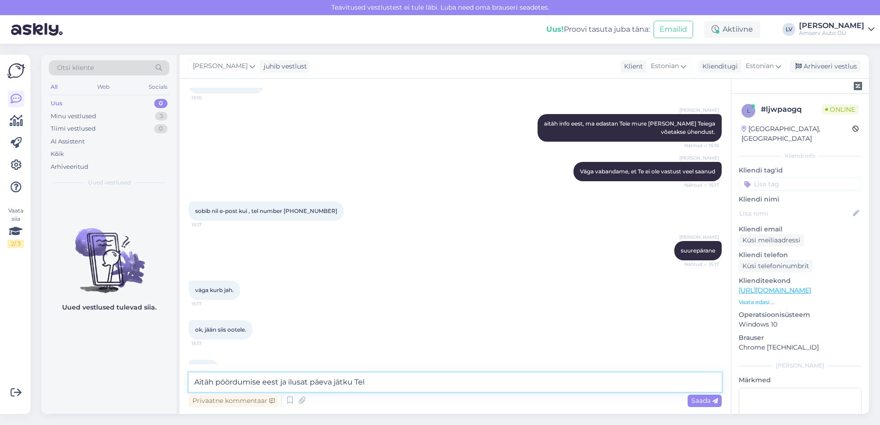
type textarea "Aitäh pöördumise eest ja ilusat päeva jätku Tele"
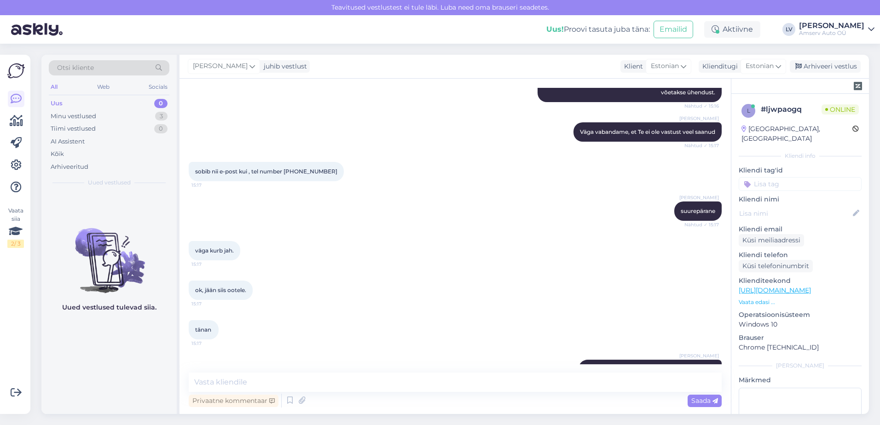
click at [561, 367] on icon at bounding box center [564, 370] width 6 height 6
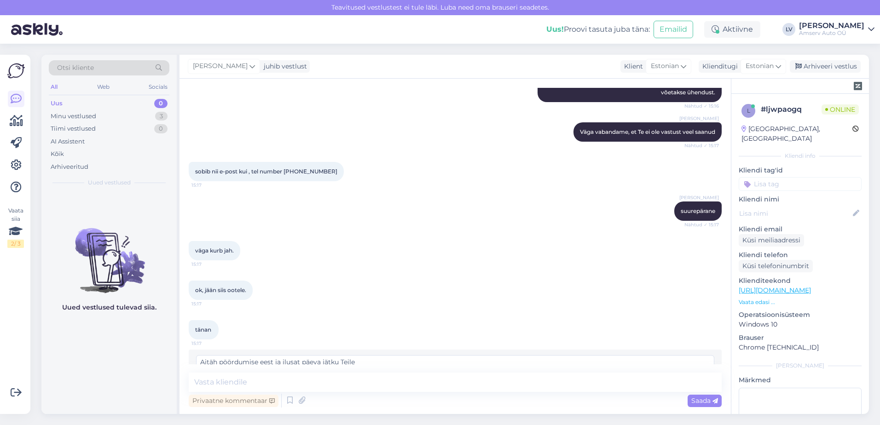
type textarea "Aitäh pöördumise eest ja ilusat päeva jätku Teile"
click at [679, 385] on span "Muuda" at bounding box center [695, 389] width 32 height 8
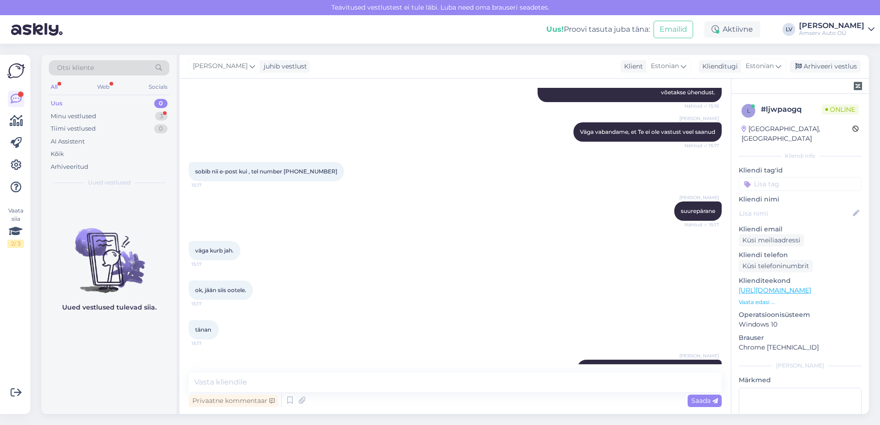
scroll to position [1384, 0]
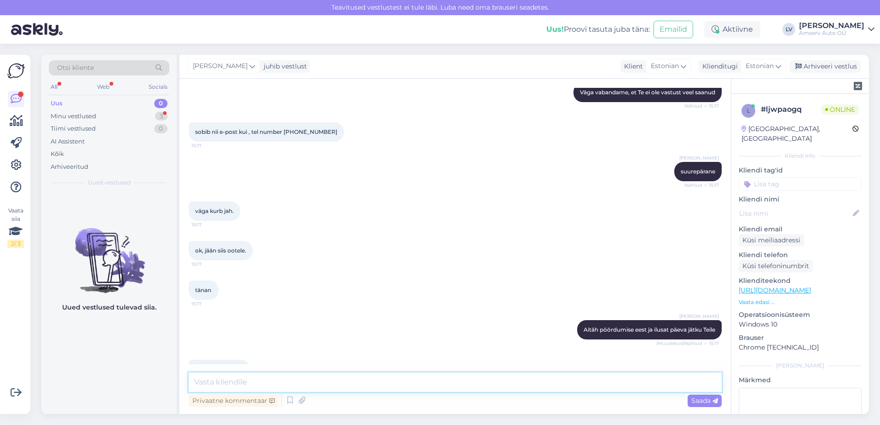
click at [440, 384] on textarea at bounding box center [455, 382] width 533 height 19
type textarea "Aitäh"
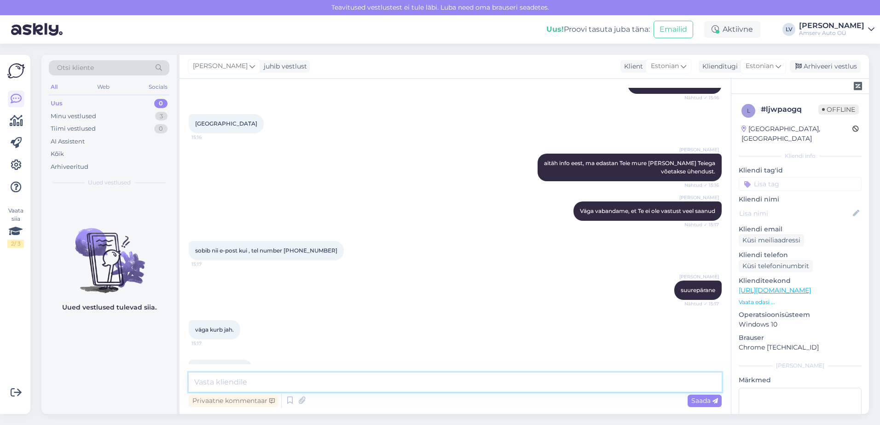
scroll to position [1239, 0]
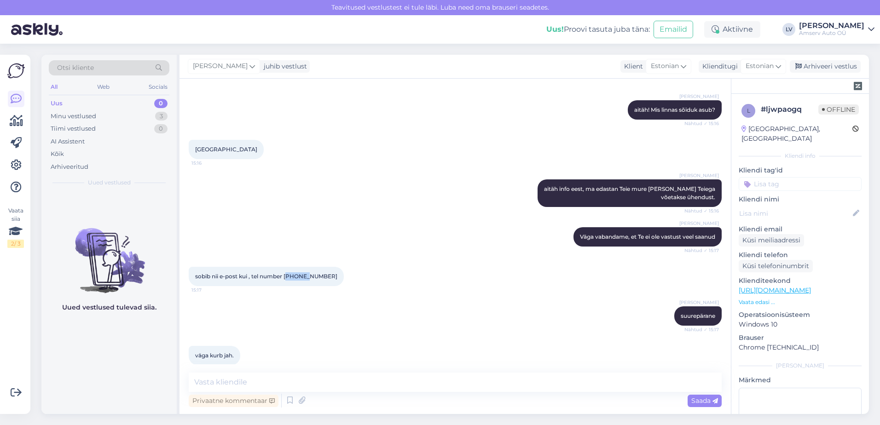
drag, startPoint x: 310, startPoint y: 250, endPoint x: 288, endPoint y: 253, distance: 22.2
click at [288, 267] on div "sobib nii e-post kui , tel number 5296979 15:17" at bounding box center [266, 276] width 155 height 19
drag, startPoint x: 288, startPoint y: 253, endPoint x: 332, endPoint y: 309, distance: 71.6
click at [332, 309] on div "[PERSON_NAME] suurepärane Nähtud ✓ 15:17" at bounding box center [455, 317] width 533 height 40
drag, startPoint x: 314, startPoint y: 249, endPoint x: 253, endPoint y: 253, distance: 60.9
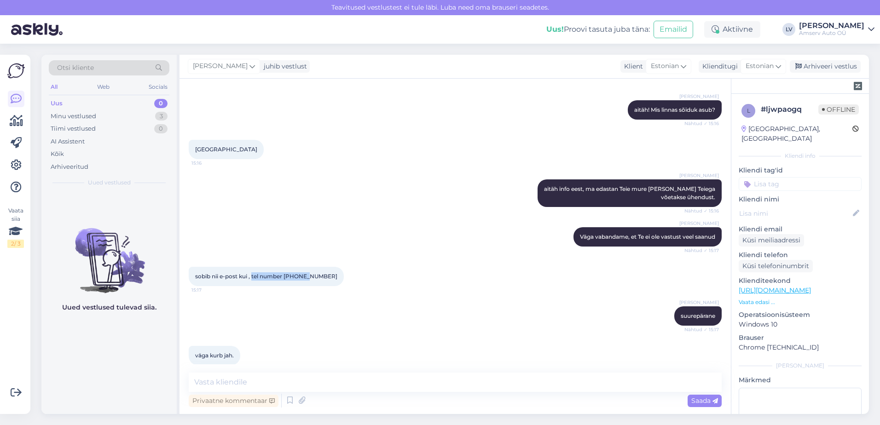
click at [253, 267] on div "sobib nii e-post kui , tel number 5296979 15:17" at bounding box center [266, 276] width 155 height 19
drag, startPoint x: 253, startPoint y: 253, endPoint x: 261, endPoint y: 253, distance: 7.8
copy span "tel number [PHONE_NUMBER]"
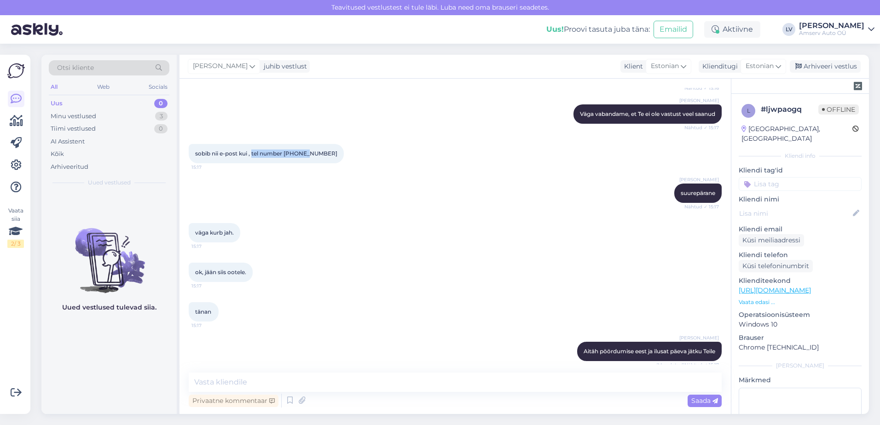
scroll to position [1423, 0]
